Goal: Find contact information: Obtain details needed to contact an individual or organization

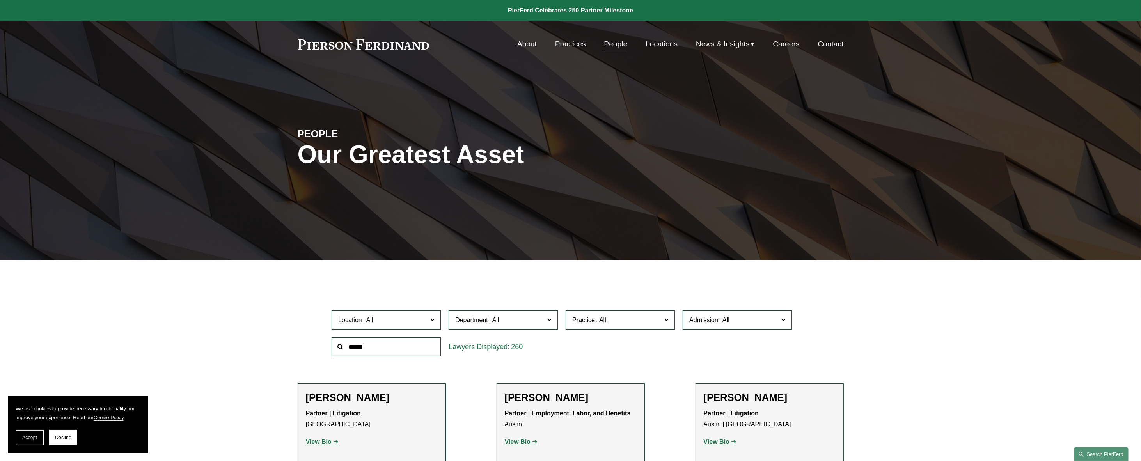
click at [1099, 449] on link "Search this site" at bounding box center [1101, 454] width 55 height 14
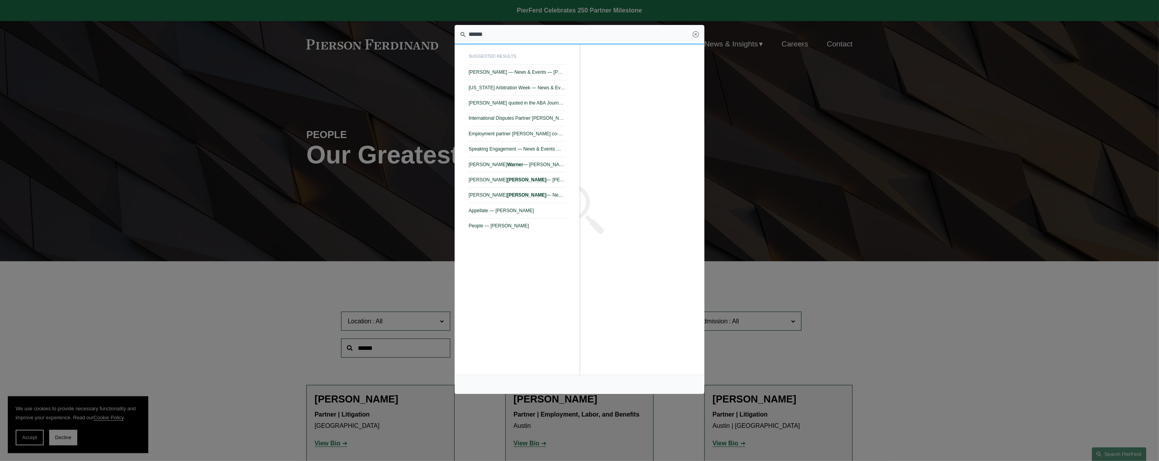
type input "******"
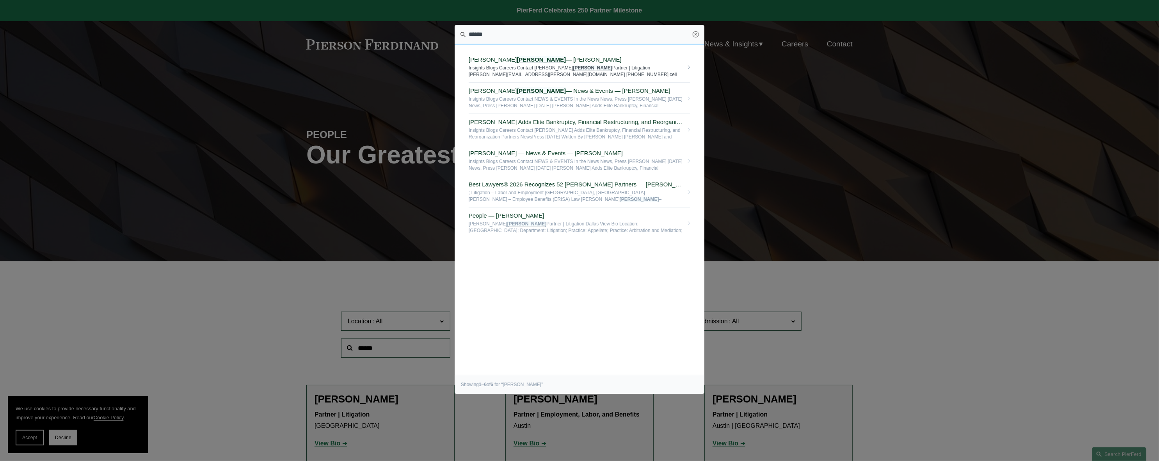
click at [493, 55] on link "[PERSON_NAME] — [PERSON_NAME] Insights Blogs Careers Contact [PERSON_NAME] Part…" at bounding box center [580, 66] width 222 height 31
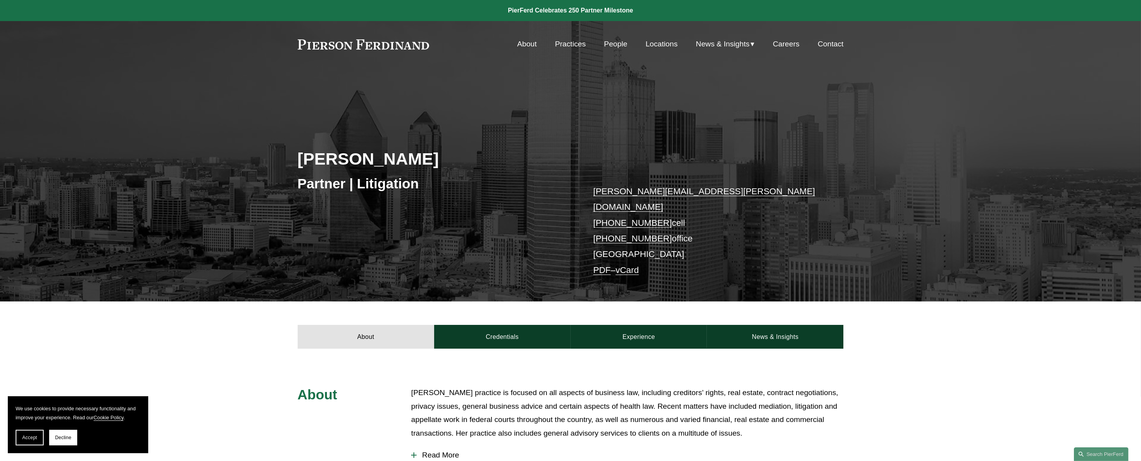
click at [638, 265] on link "vCard" at bounding box center [627, 270] width 23 height 10
